Goal: Information Seeking & Learning: Learn about a topic

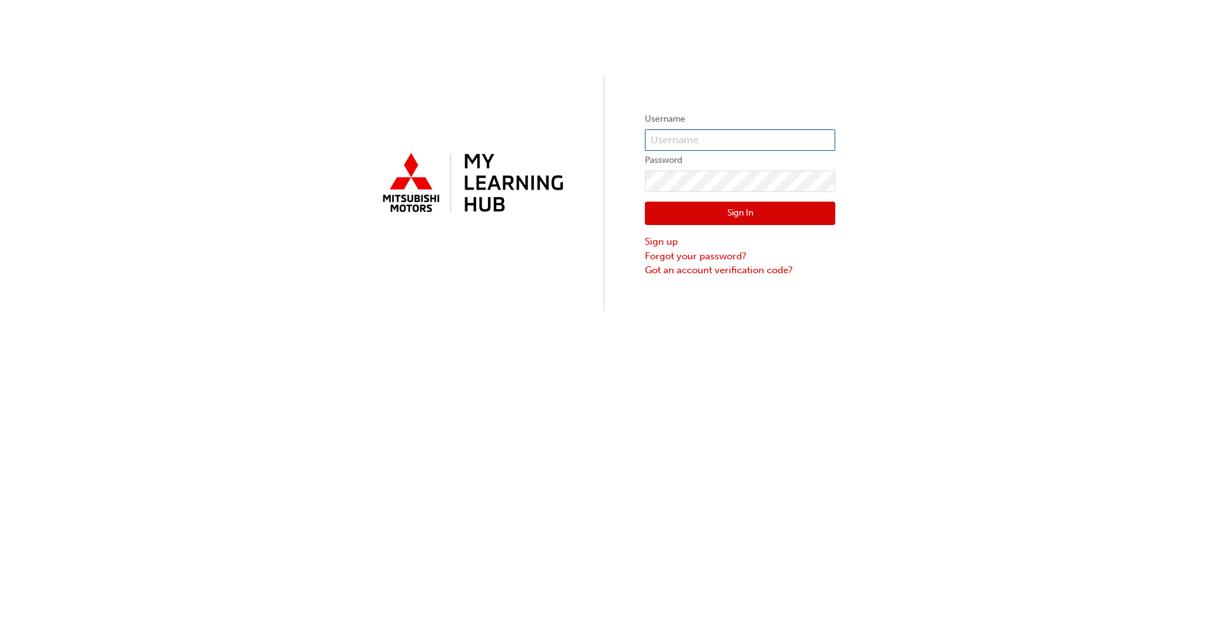
type input "llions"
click at [751, 212] on button "Sign In" at bounding box center [740, 214] width 190 height 24
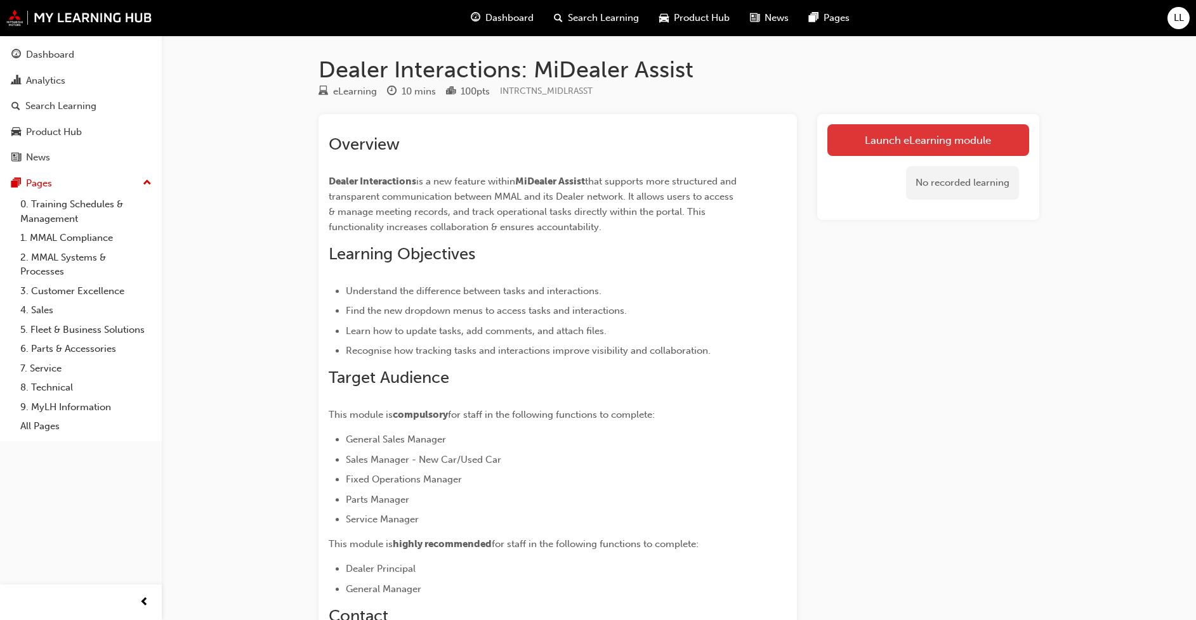
click at [928, 138] on link "Launch eLearning module" at bounding box center [928, 140] width 202 height 32
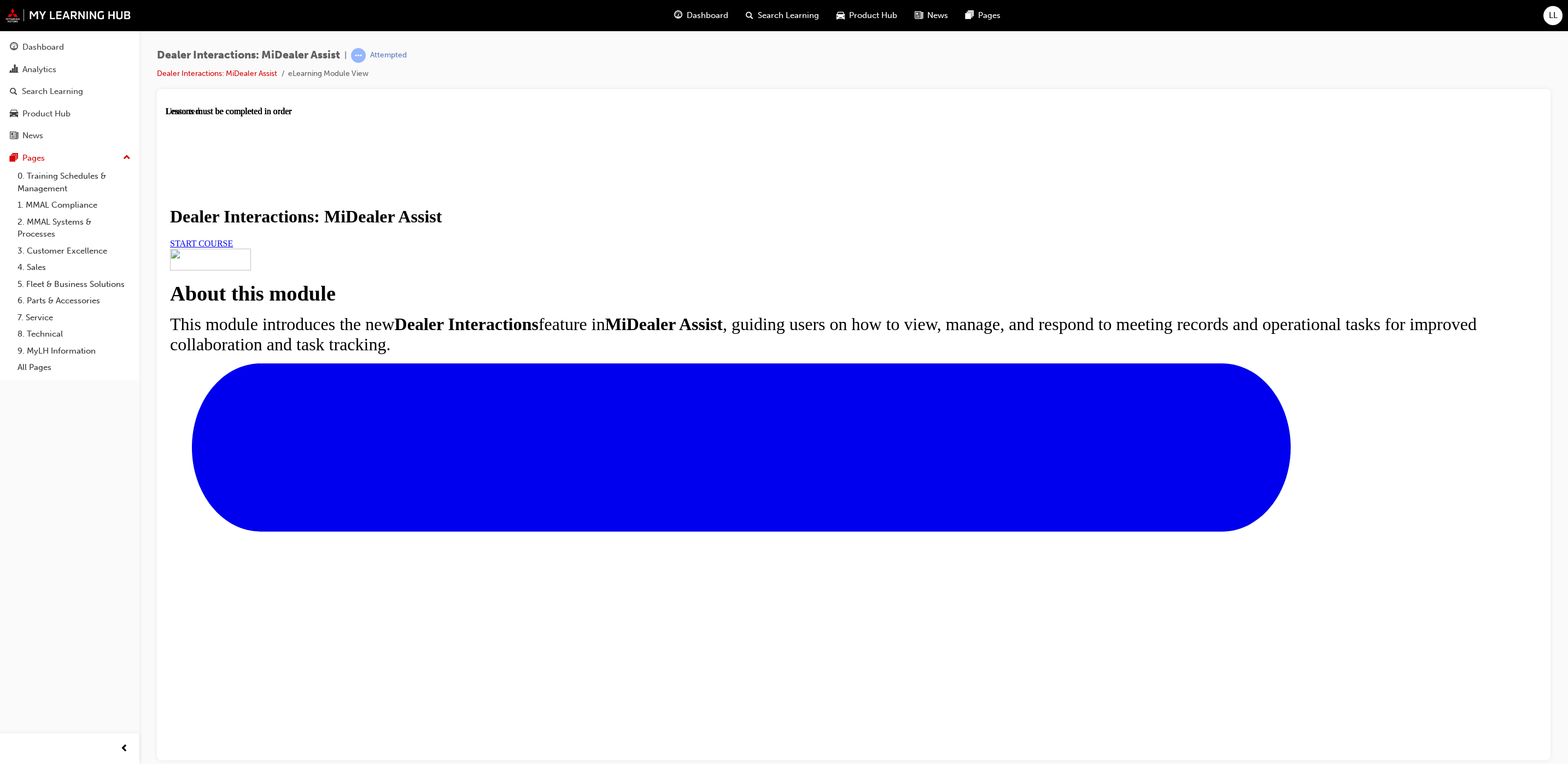
click at [233, 247] on link "START COURSE" at bounding box center [201, 243] width 63 height 9
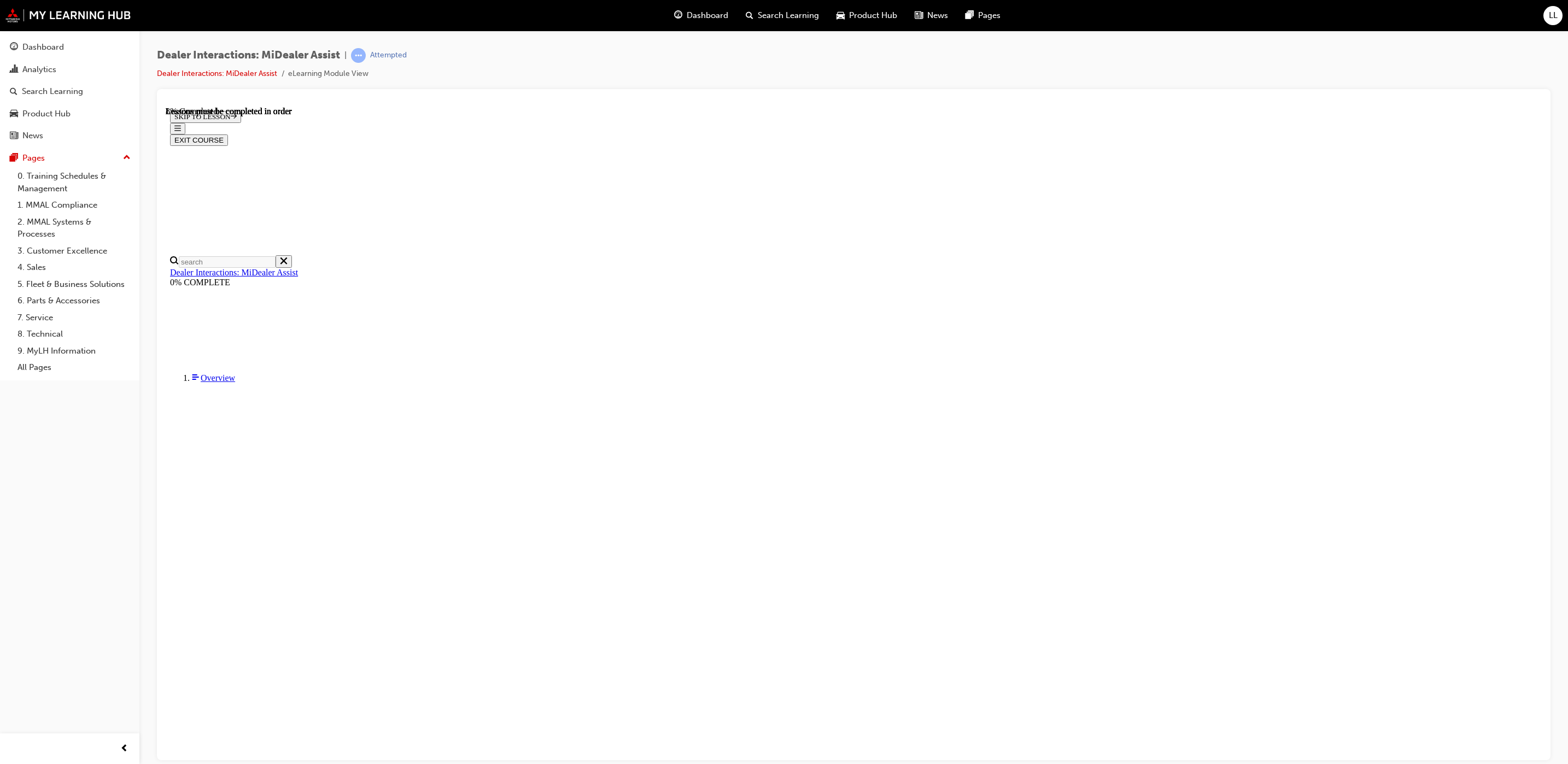
scroll to position [38, 0]
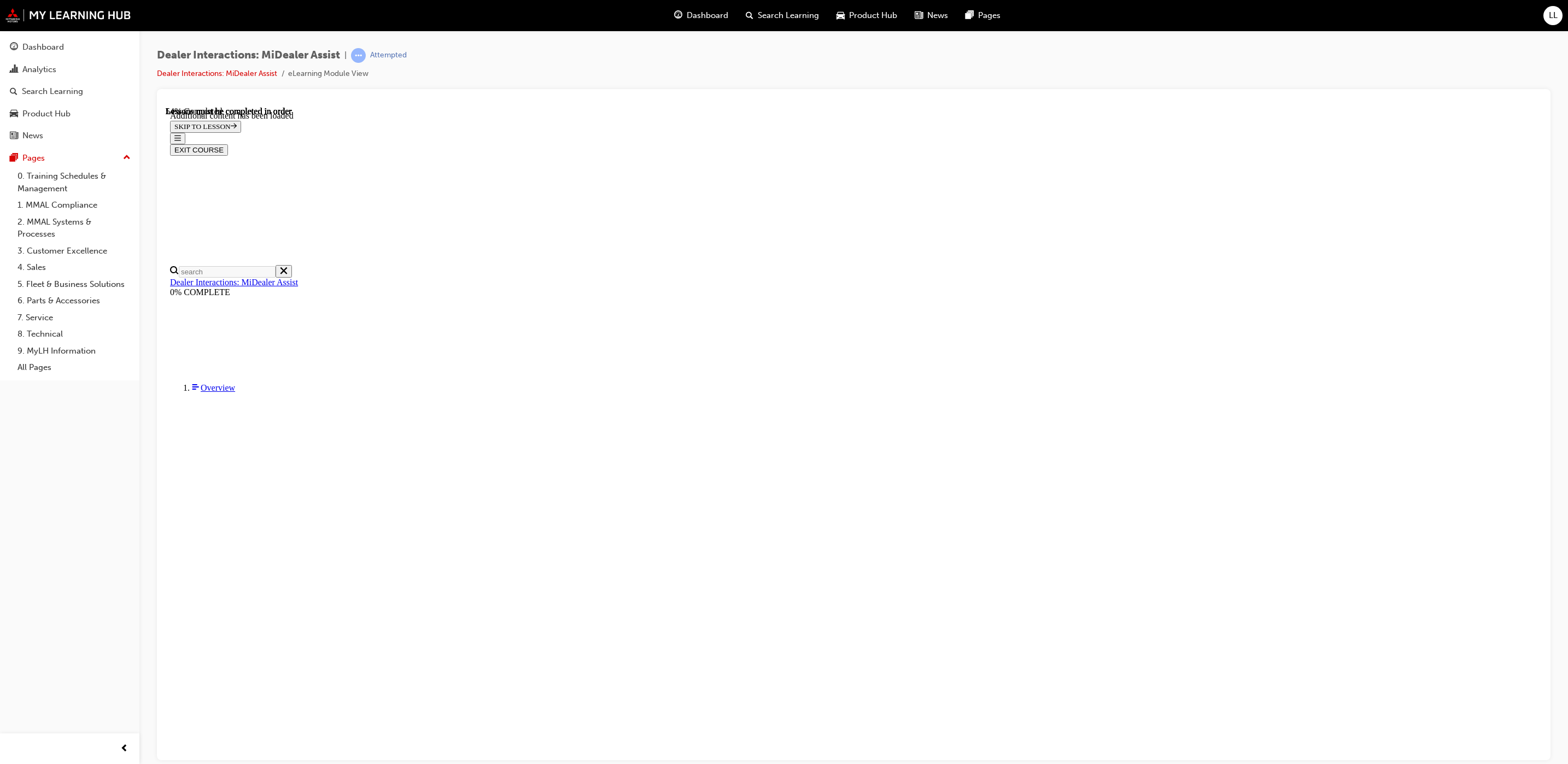
scroll to position [1866, 0]
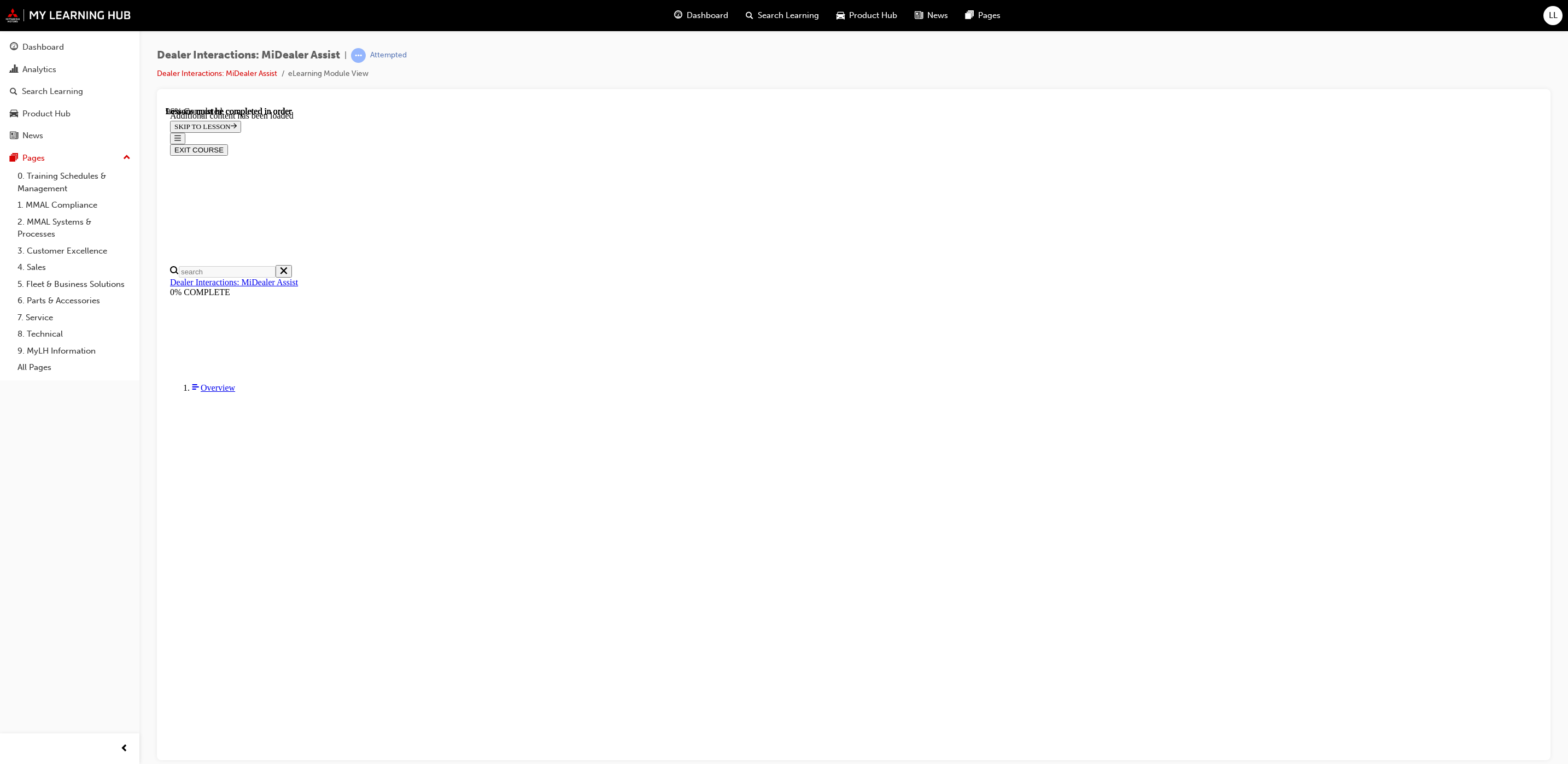
scroll to position [3176, 0]
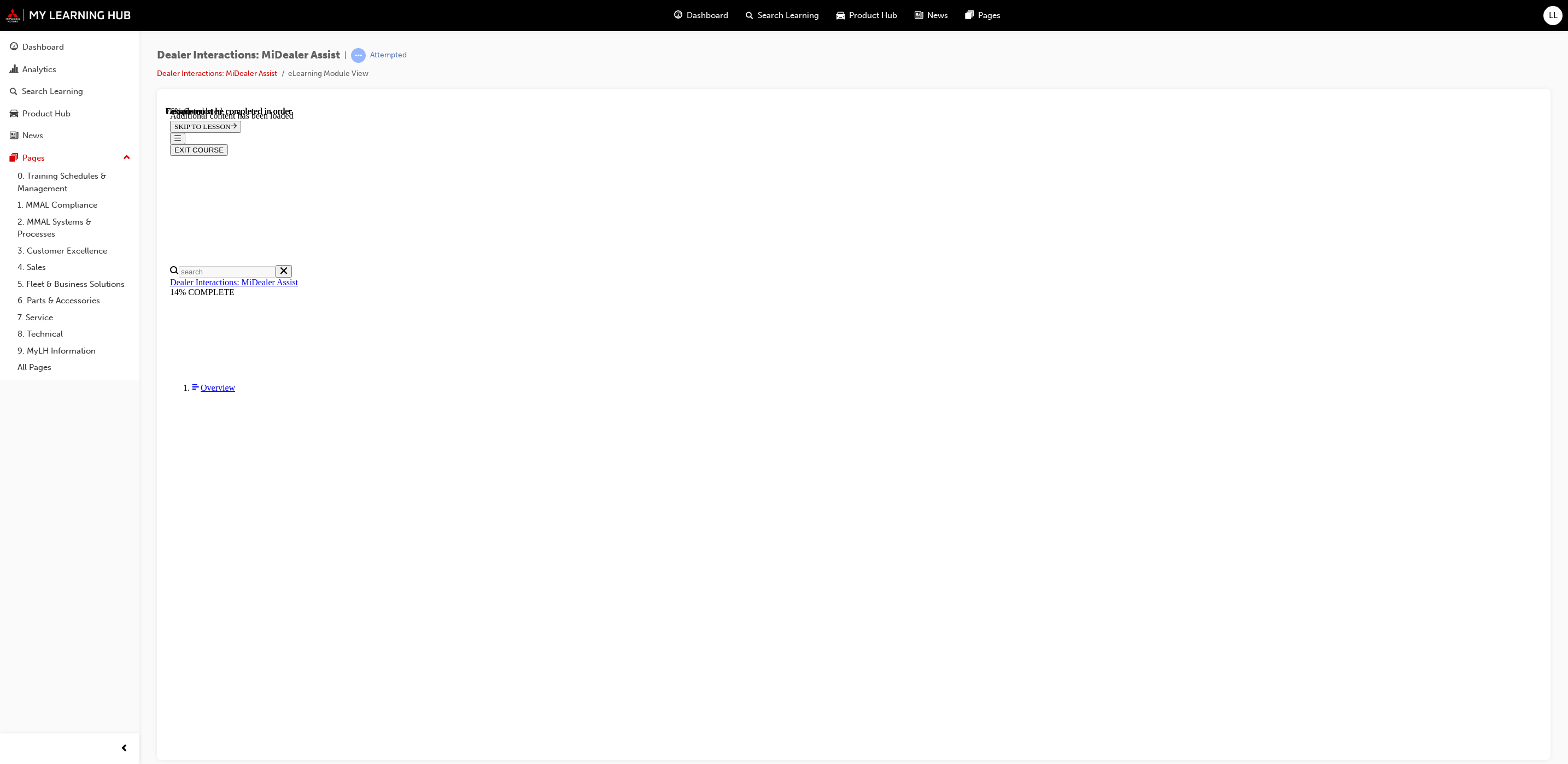
scroll to position [1929, 0]
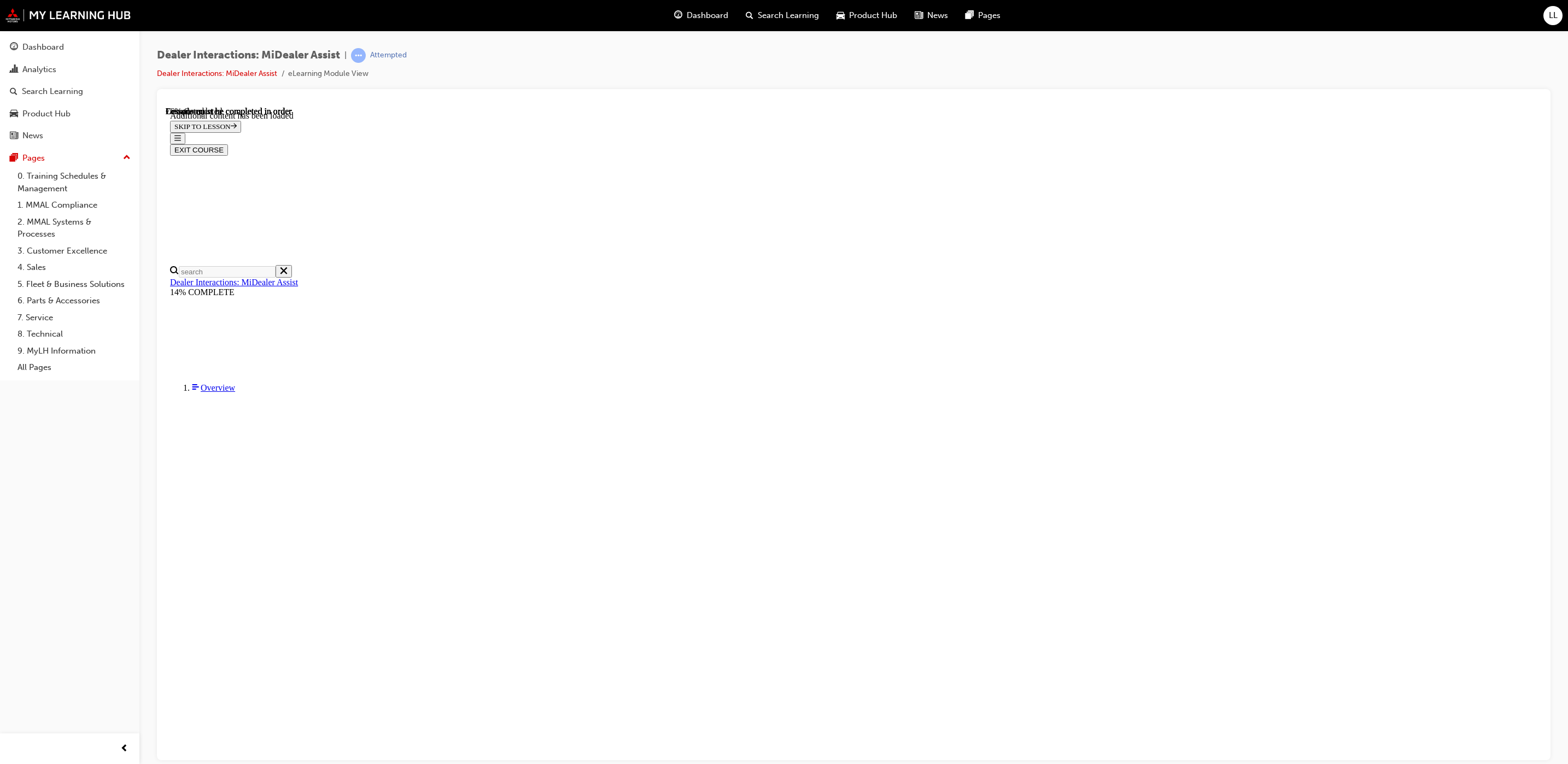
scroll to position [2277, 0]
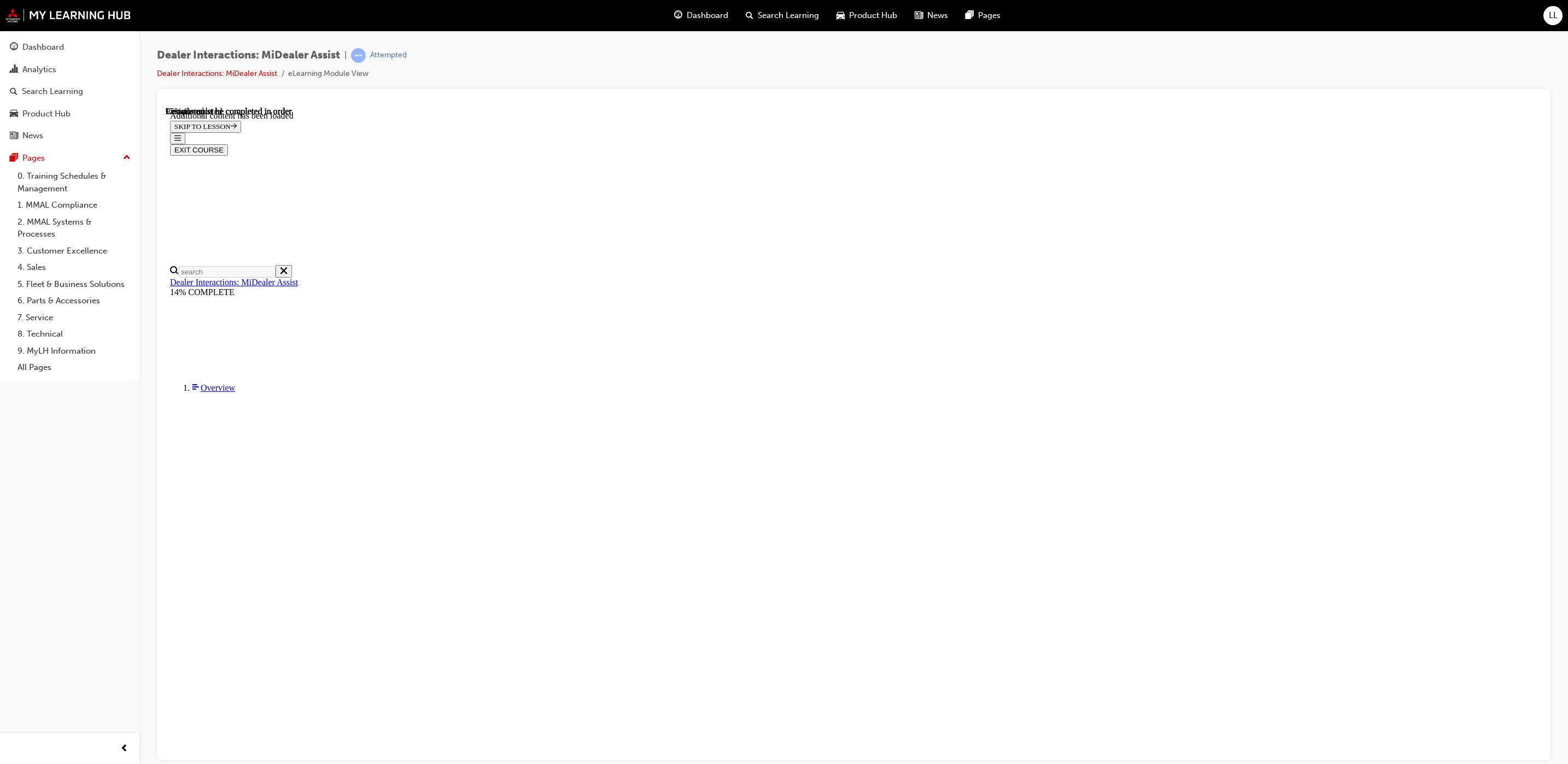
scroll to position [2909, 0]
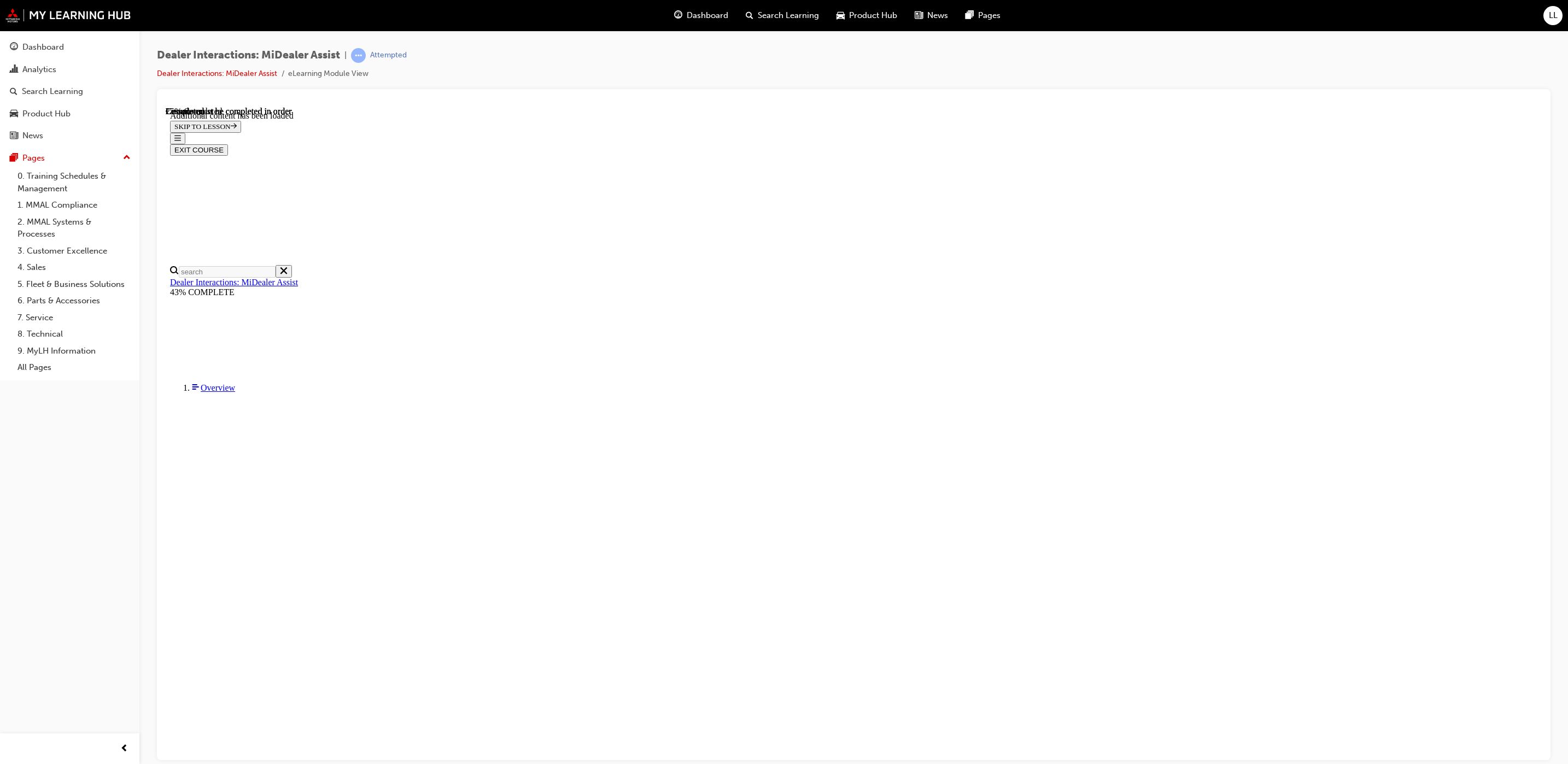
scroll to position [302, 0]
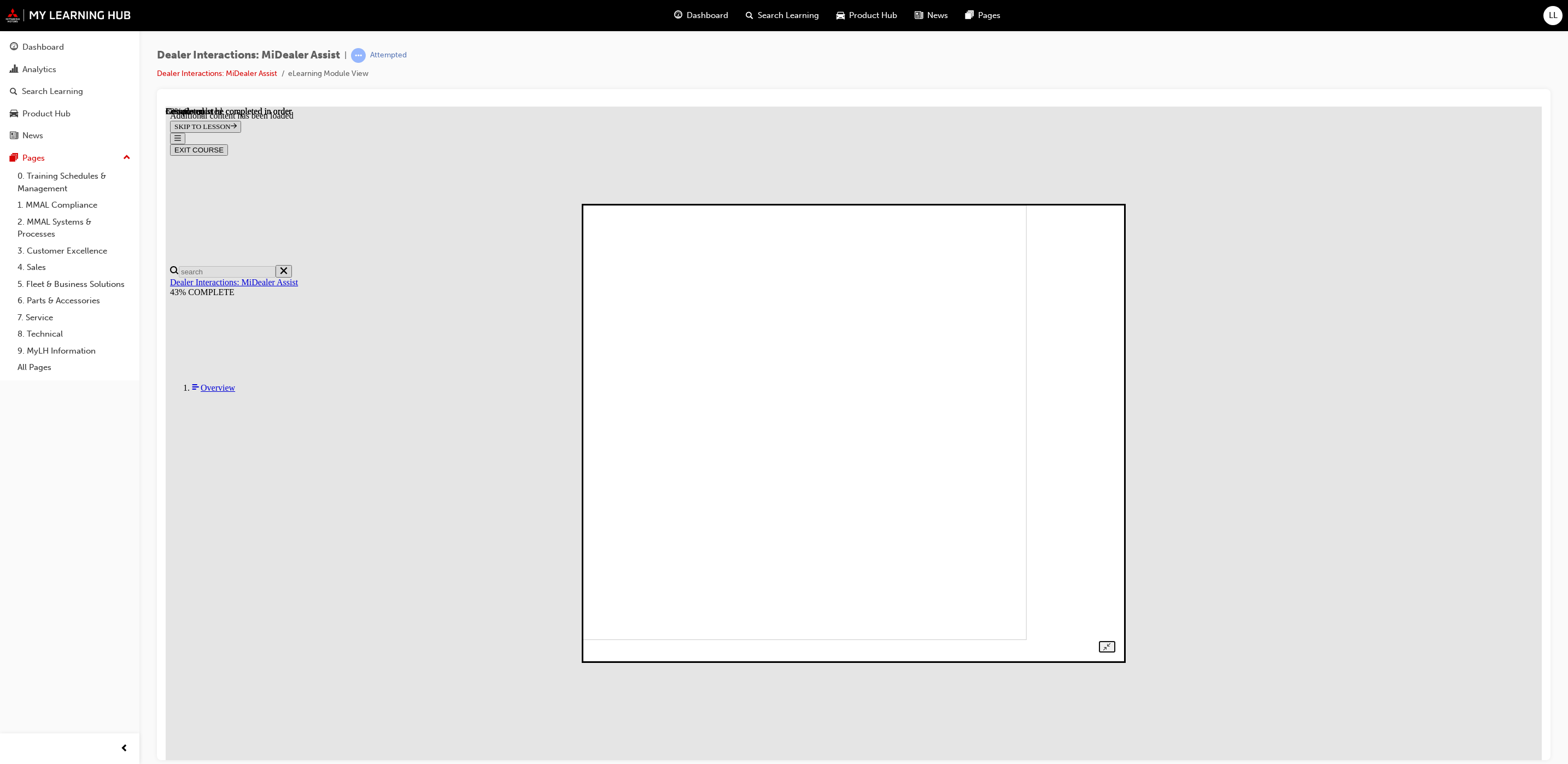
click at [748, 321] on img at bounding box center [773, 422] width 507 height 436
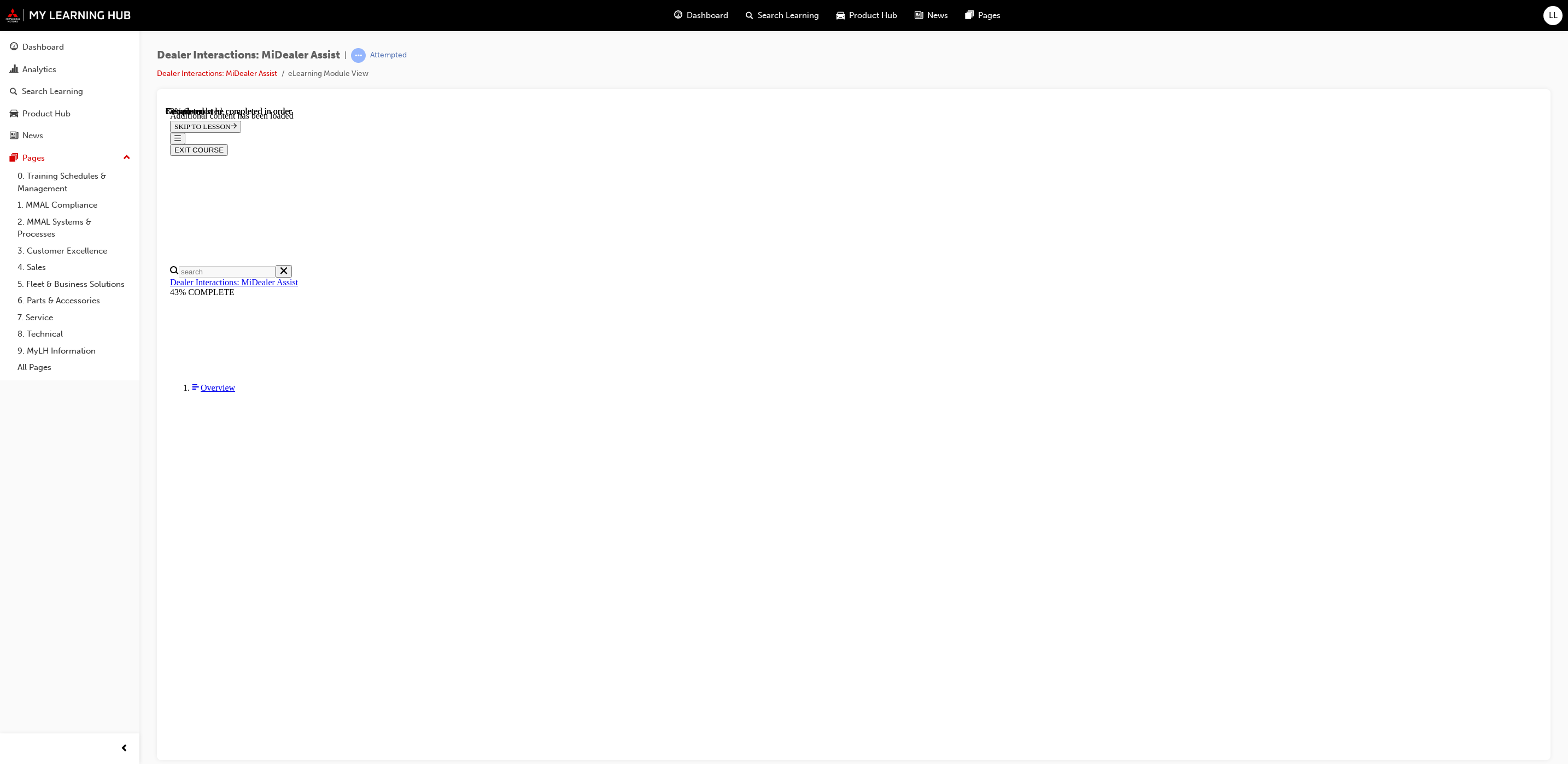
scroll to position [1394, 0]
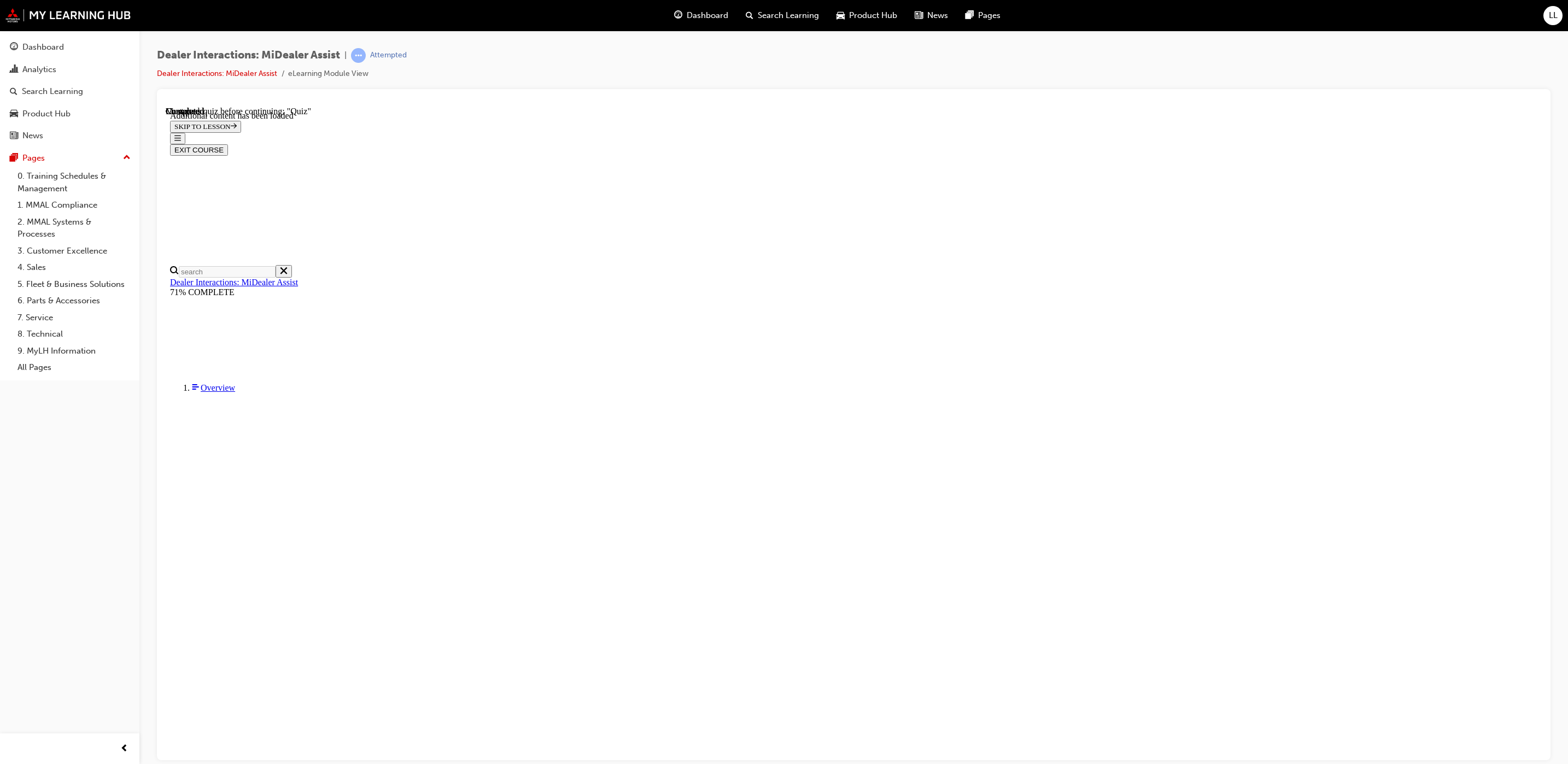
scroll to position [38, 0]
radio input "true"
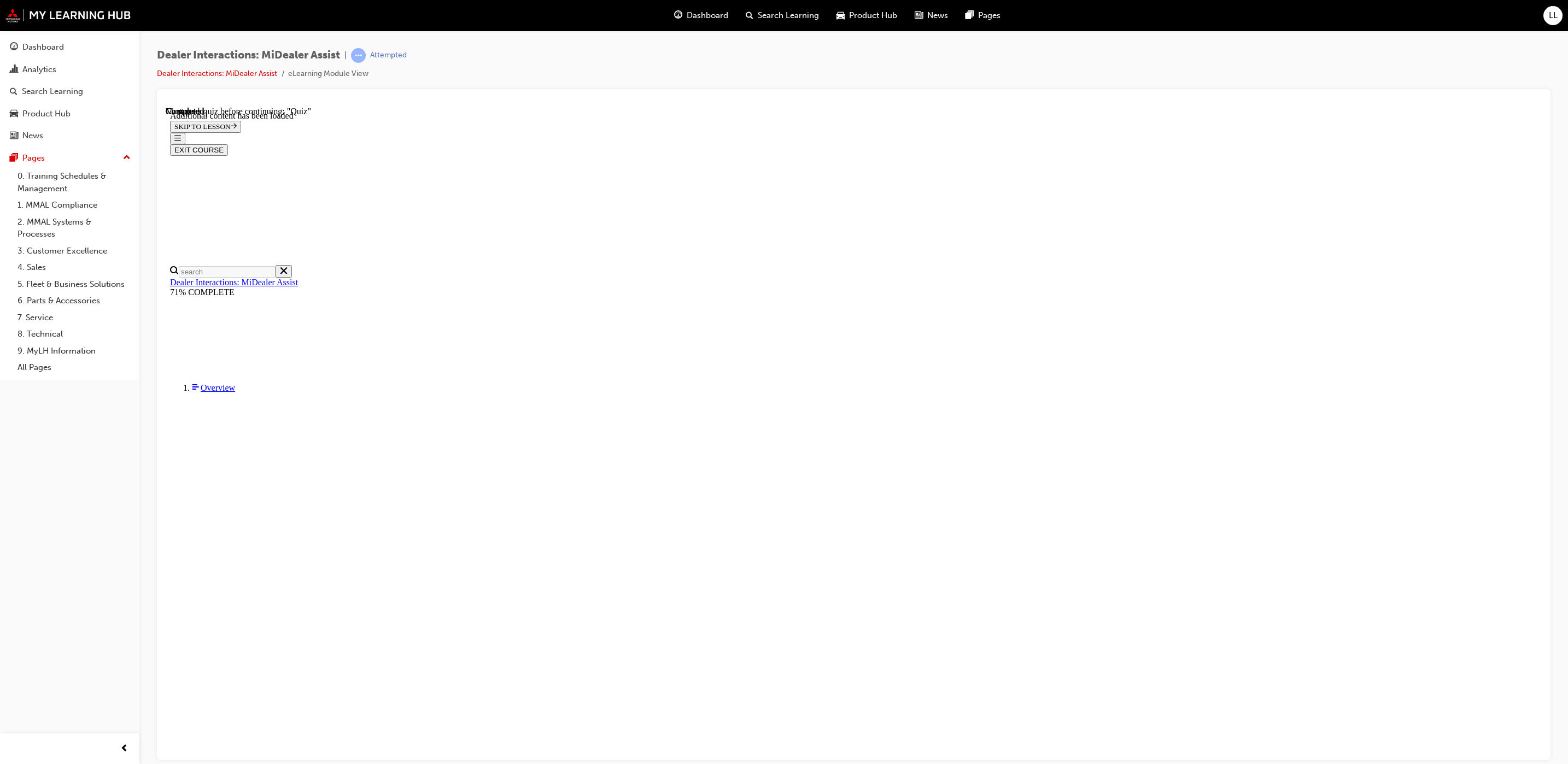
radio input "true"
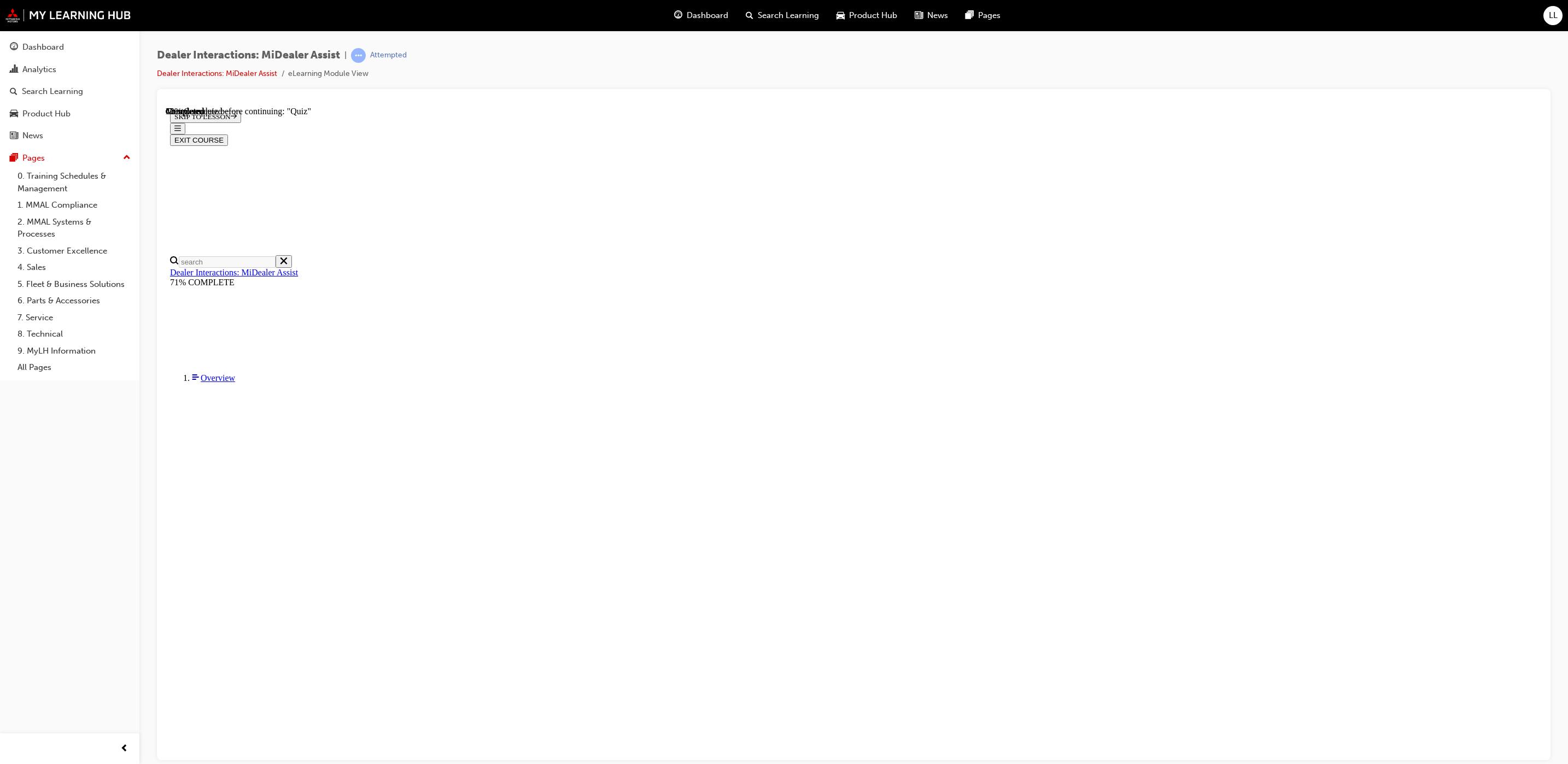
radio input "true"
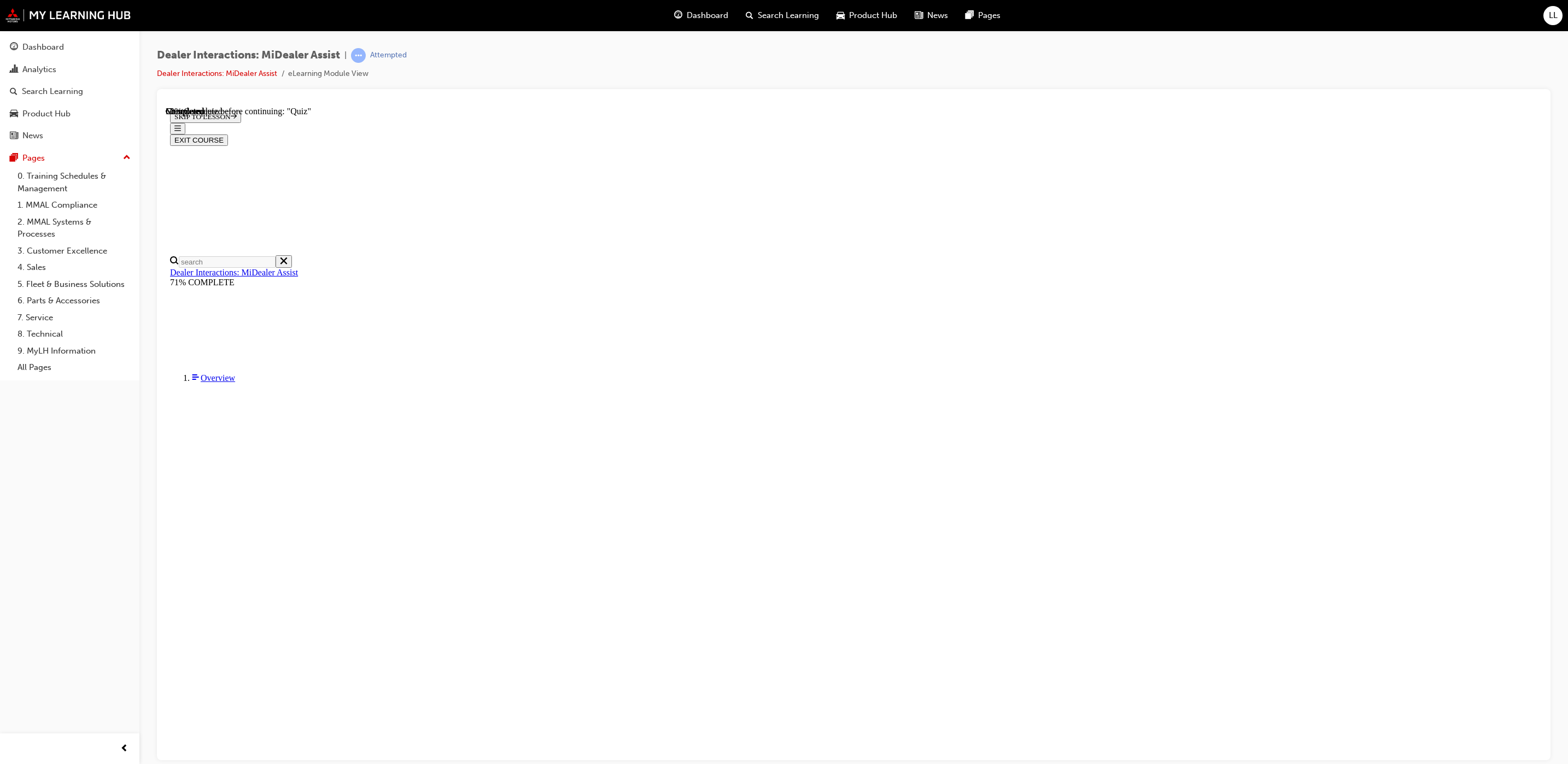
radio input "true"
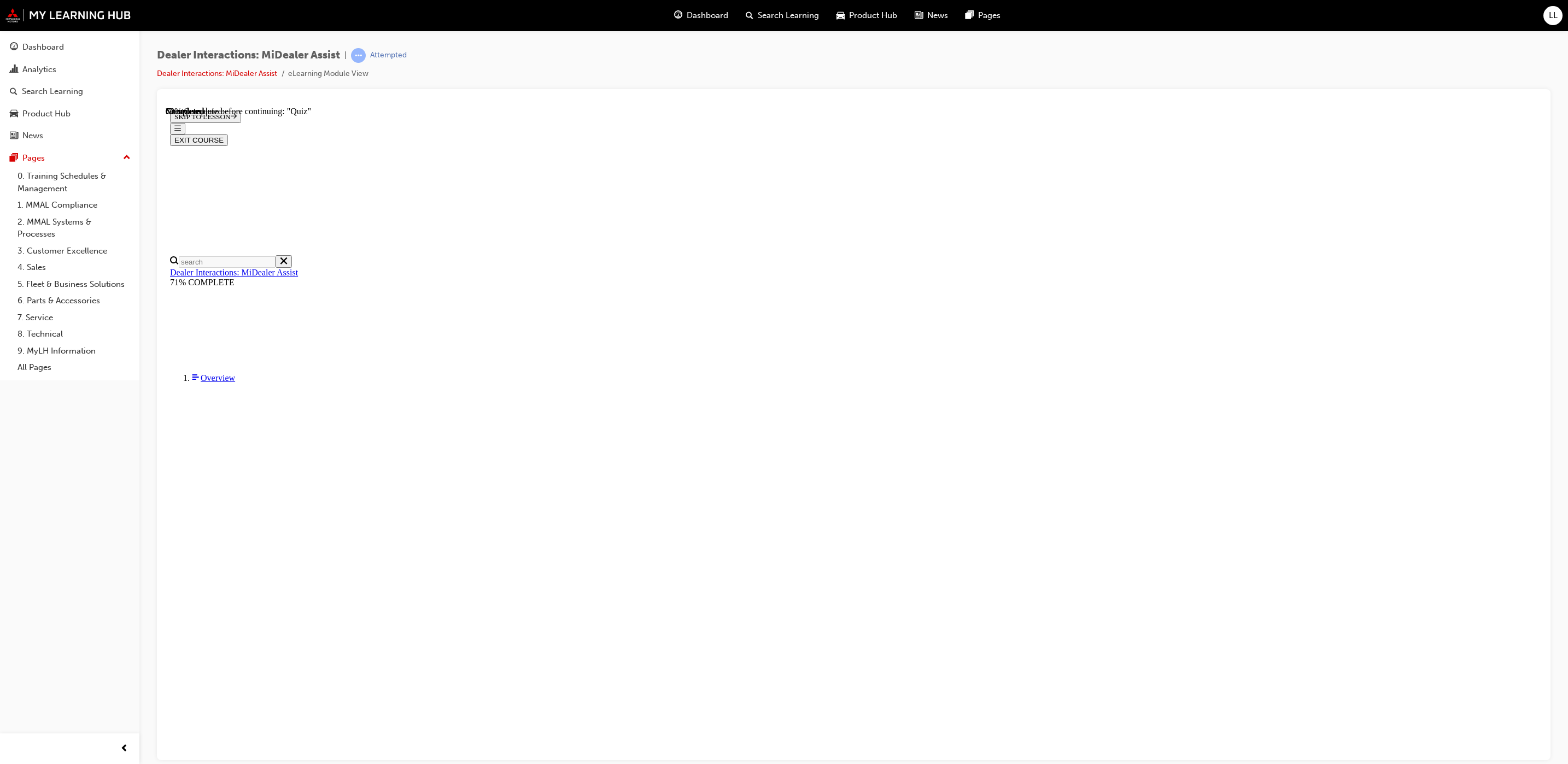
radio input "true"
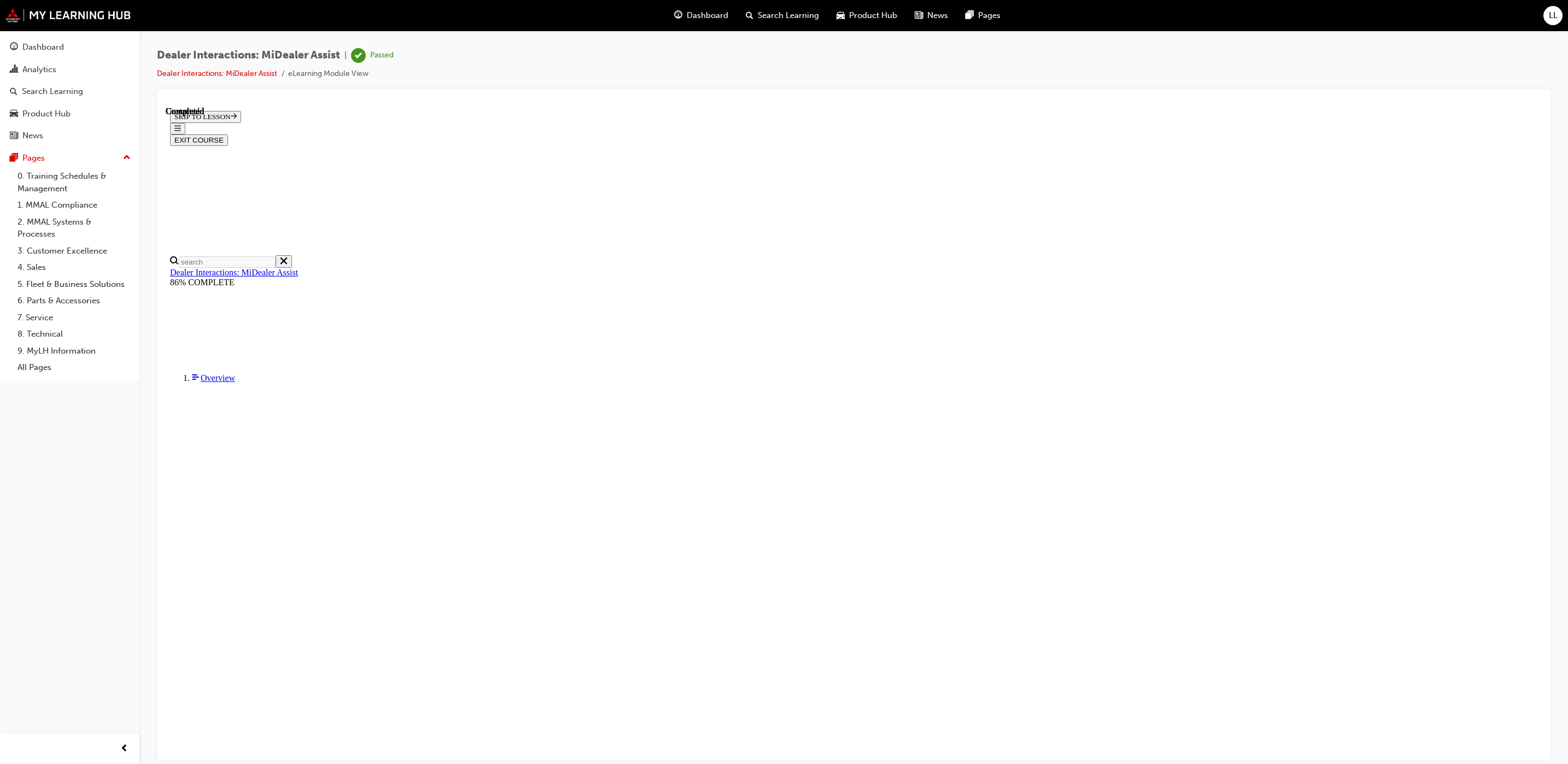
click at [228, 134] on button "EXIT COURSE" at bounding box center [198, 139] width 58 height 11
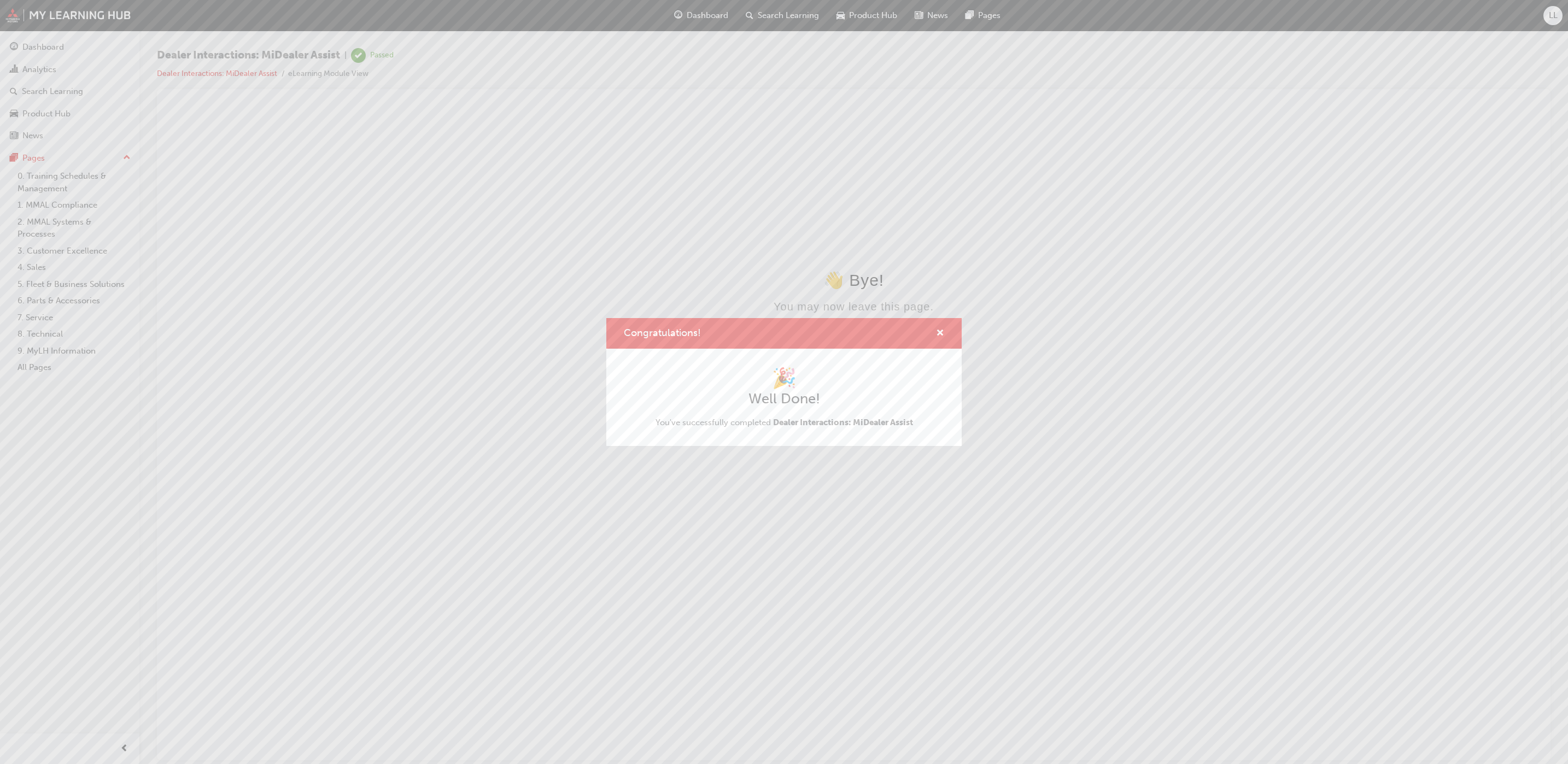
scroll to position [0, 0]
click at [940, 325] on div "Congratulations!" at bounding box center [784, 333] width 355 height 31
click at [936, 332] on span "cross-icon" at bounding box center [940, 333] width 9 height 9
